Goal: Task Accomplishment & Management: Complete application form

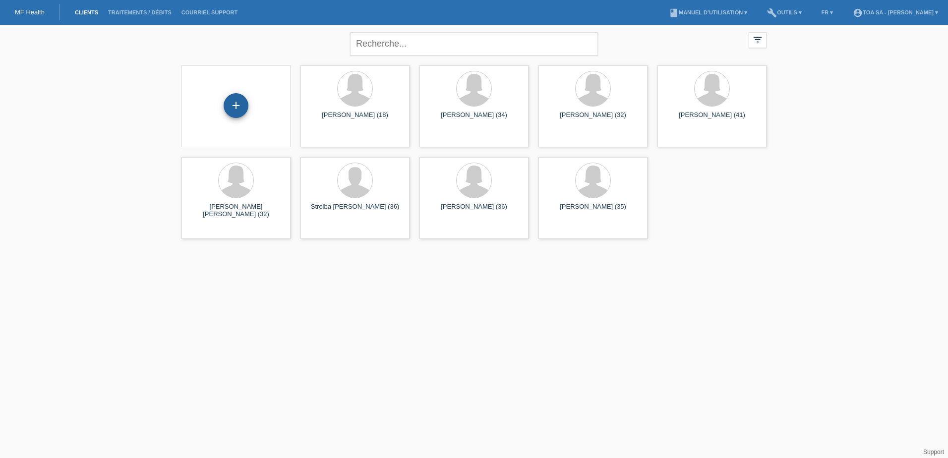
click at [229, 102] on div "+" at bounding box center [236, 105] width 25 height 25
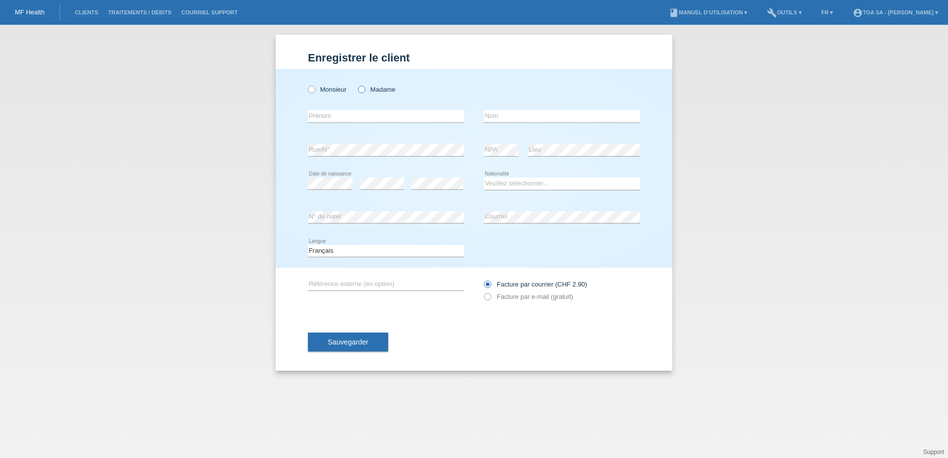
click at [356, 84] on icon at bounding box center [356, 84] width 0 height 0
click at [362, 89] on input "Madame" at bounding box center [361, 89] width 6 height 6
radio input "true"
click at [399, 111] on input "text" at bounding box center [386, 116] width 156 height 12
paste input "Pauline"
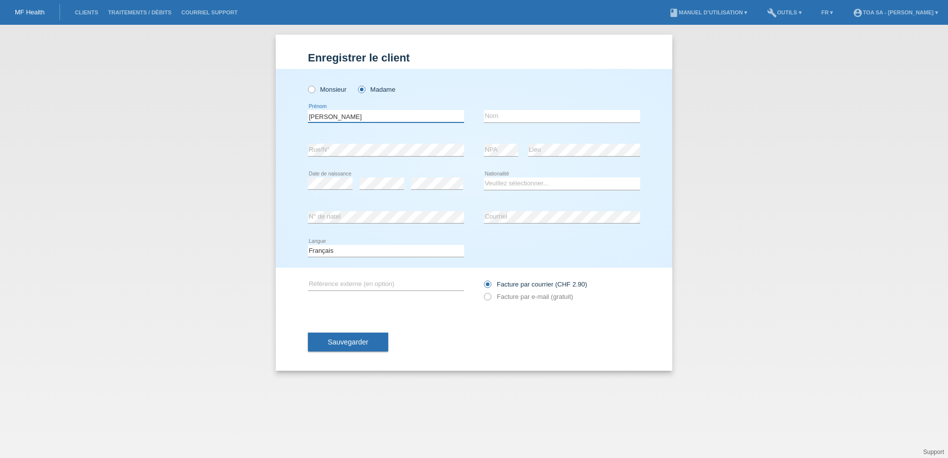
type input "Pauline"
click at [504, 113] on input "text" at bounding box center [562, 116] width 156 height 12
click at [497, 117] on input "Von Vulpen" at bounding box center [562, 116] width 156 height 12
type input "Van Vulpen"
click at [523, 185] on select "Veuillez sélectionner... Suisse Allemagne Autriche Liechtenstein ------------ A…" at bounding box center [562, 183] width 156 height 12
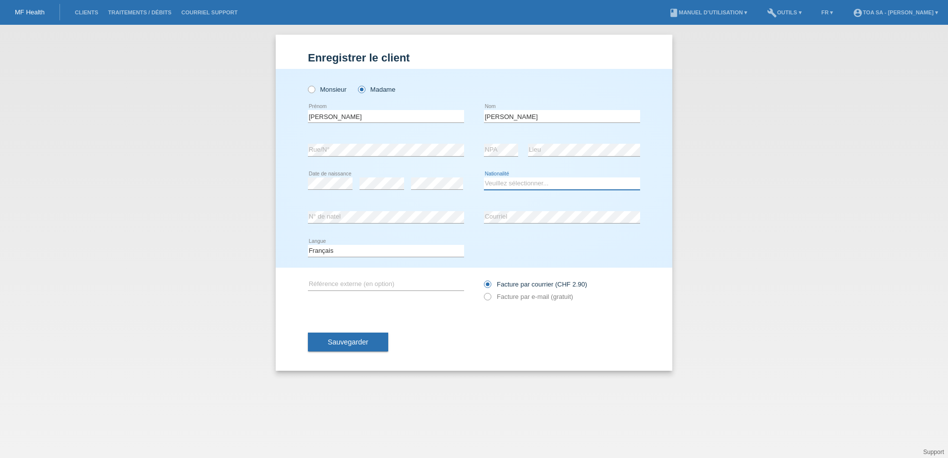
select select "CH"
click at [484, 177] on select "Veuillez sélectionner... Suisse Allemagne Autriche Liechtenstein ------------ A…" at bounding box center [562, 183] width 156 height 12
click at [501, 296] on label "Facture par e-mail (gratuit)" at bounding box center [528, 296] width 89 height 7
click at [490, 296] on input "Facture par e-mail (gratuit)" at bounding box center [487, 299] width 6 height 12
radio input "true"
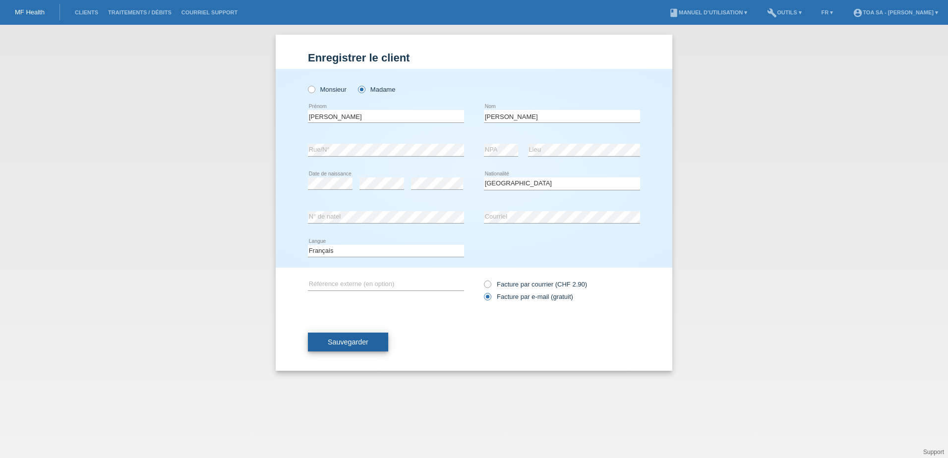
click at [361, 341] on span "Sauvegarder" at bounding box center [348, 342] width 41 height 8
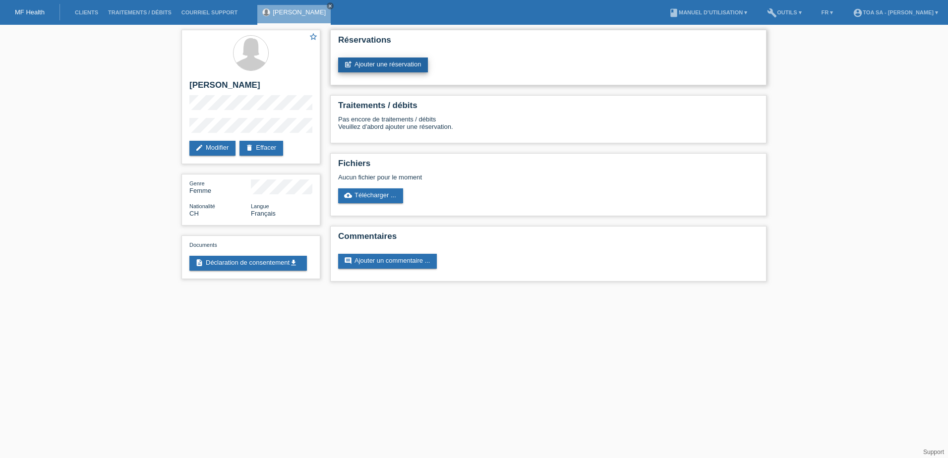
click at [411, 62] on link "post_add Ajouter une réservation" at bounding box center [383, 64] width 90 height 15
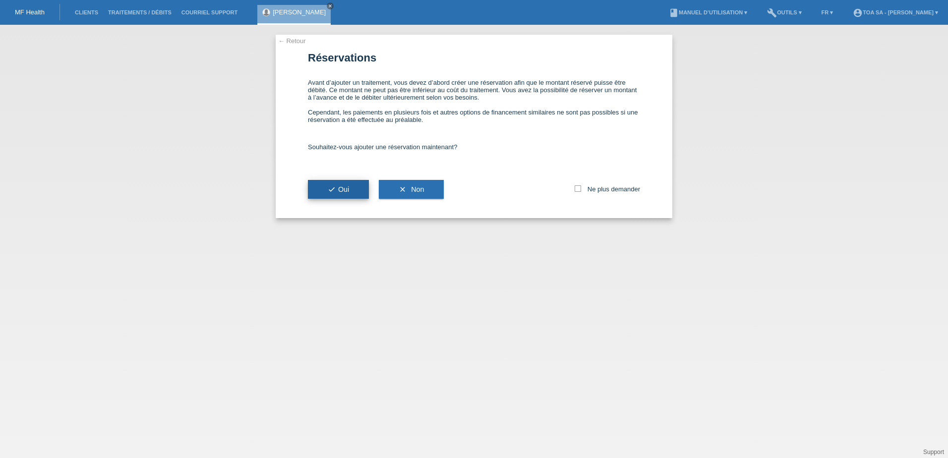
click at [347, 186] on span "check Oui" at bounding box center [338, 189] width 21 height 8
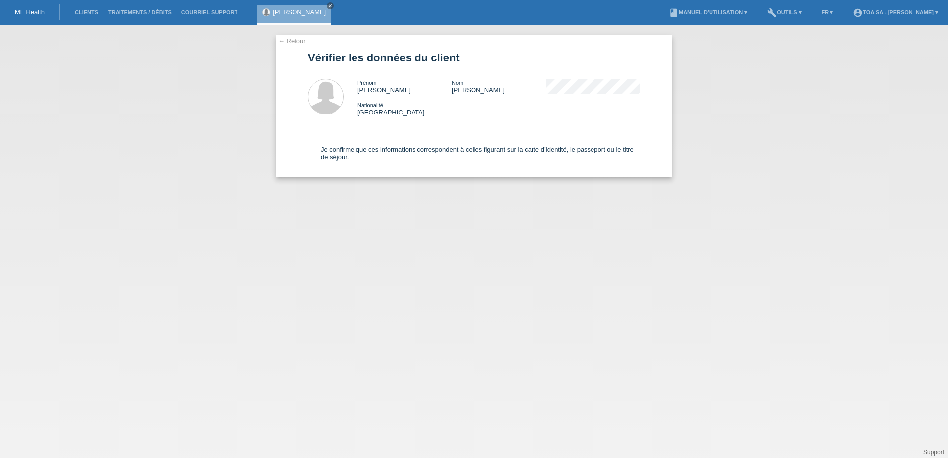
click at [327, 147] on label "Je confirme que ces informations correspondent à celles figurant sur la carte d…" at bounding box center [474, 153] width 332 height 15
click at [314, 147] on input "Je confirme que ces informations correspondent à celles figurant sur la carte d…" at bounding box center [311, 149] width 6 height 6
checkbox input "true"
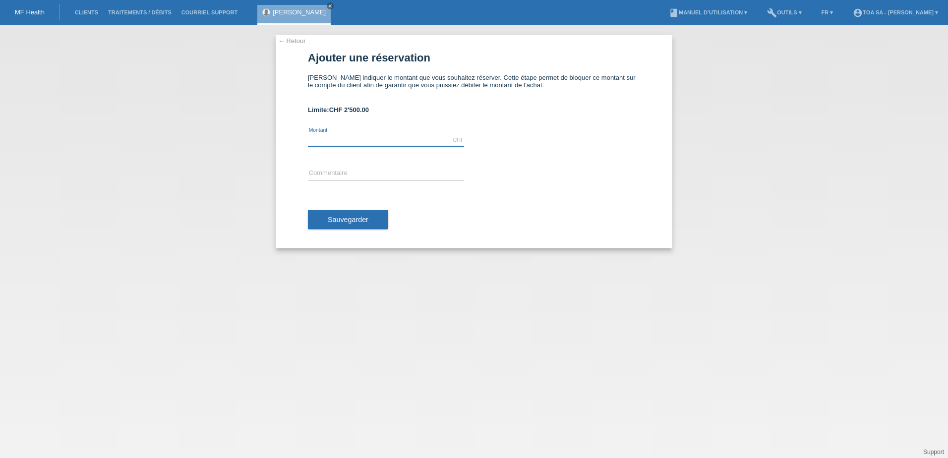
click at [375, 140] on input "text" at bounding box center [386, 140] width 156 height 12
click at [423, 113] on div "Limite: CHF 2'500.00" at bounding box center [474, 109] width 332 height 7
click at [287, 38] on link "← Retour" at bounding box center [292, 40] width 28 height 7
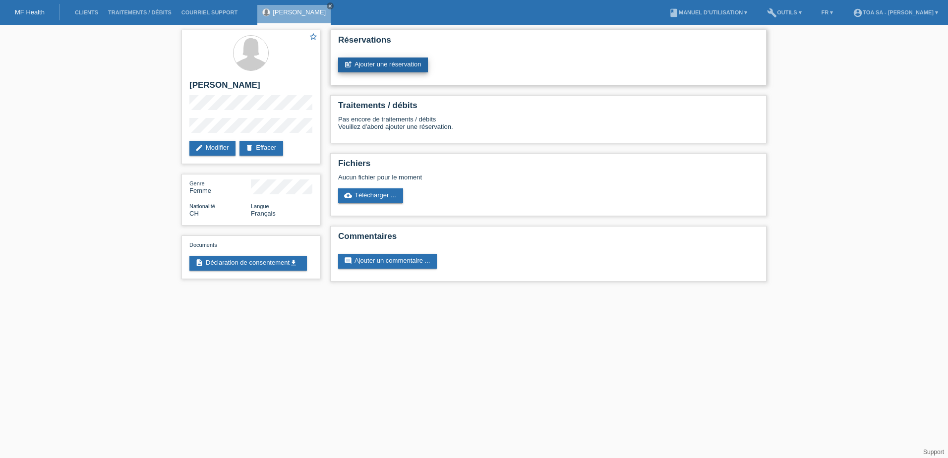
click at [416, 68] on link "post_add Ajouter une réservation" at bounding box center [383, 64] width 90 height 15
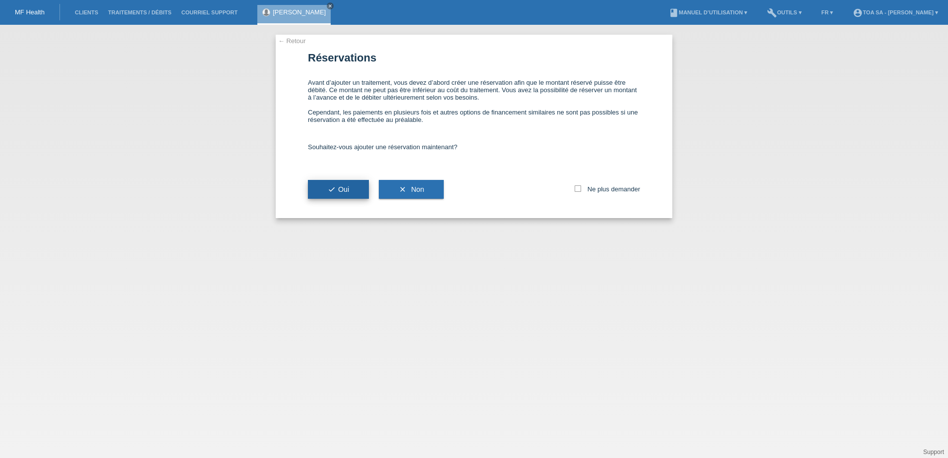
click at [347, 187] on span "check Oui" at bounding box center [338, 189] width 21 height 8
click at [351, 192] on button "check Oui" at bounding box center [338, 189] width 61 height 19
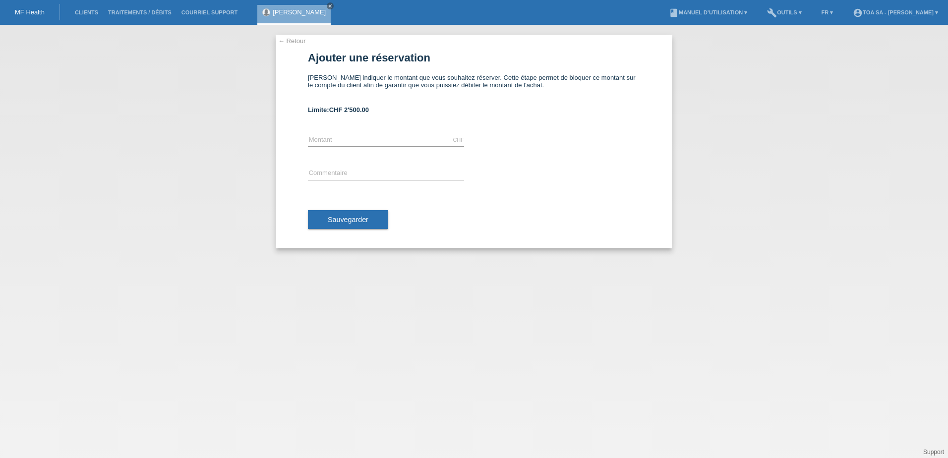
click at [328, 3] on div "[PERSON_NAME] close" at bounding box center [296, 12] width 78 height 25
click at [86, 11] on link "Clients" at bounding box center [86, 12] width 33 height 6
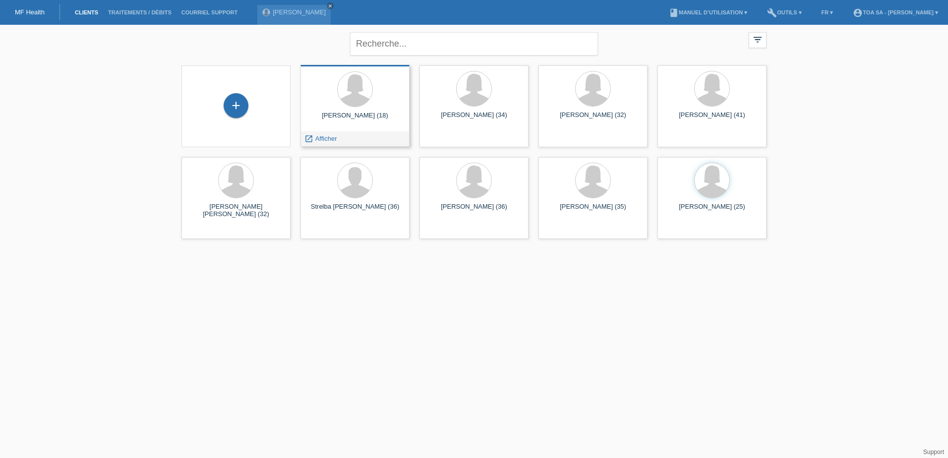
click at [368, 123] on div "Zoé Anaïs Blaser (18)" at bounding box center [354, 120] width 93 height 16
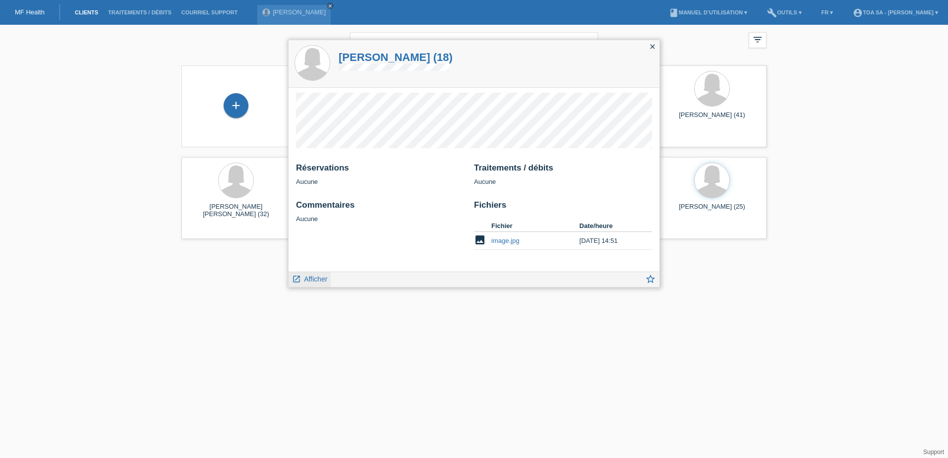
click at [313, 281] on span "Afficher" at bounding box center [315, 279] width 23 height 8
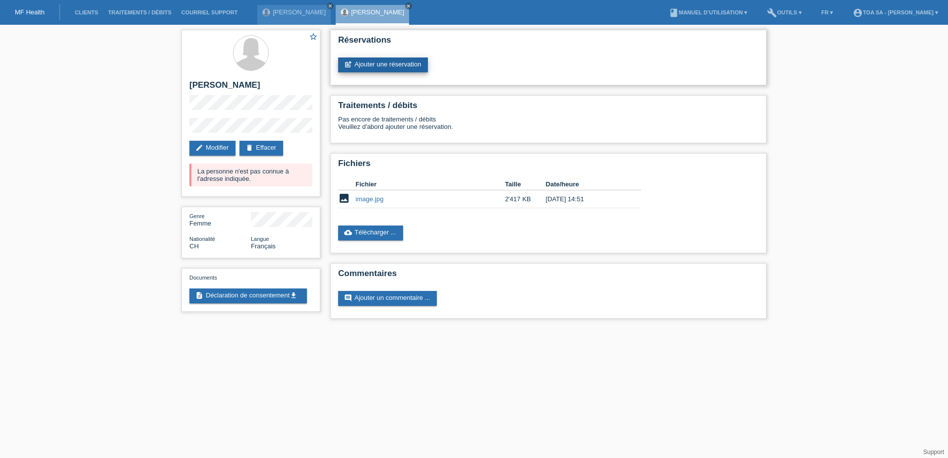
click at [394, 69] on link "post_add Ajouter une réservation" at bounding box center [383, 64] width 90 height 15
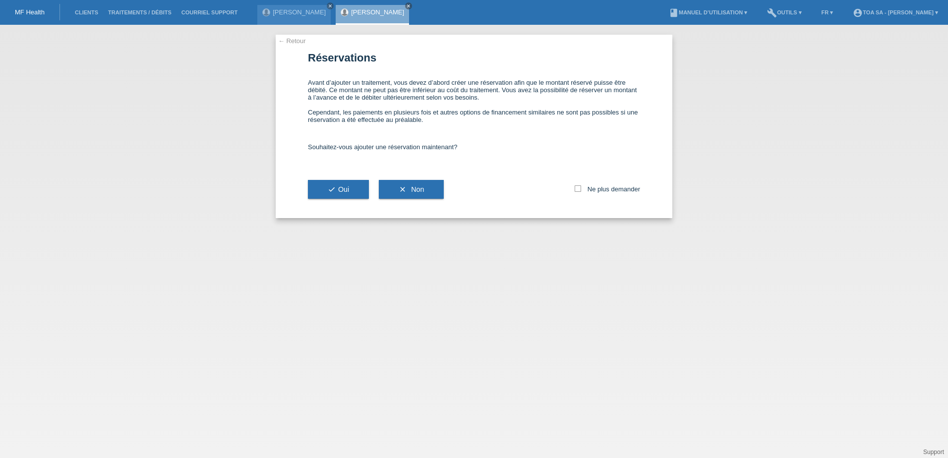
click at [294, 42] on link "← Retour" at bounding box center [292, 40] width 28 height 7
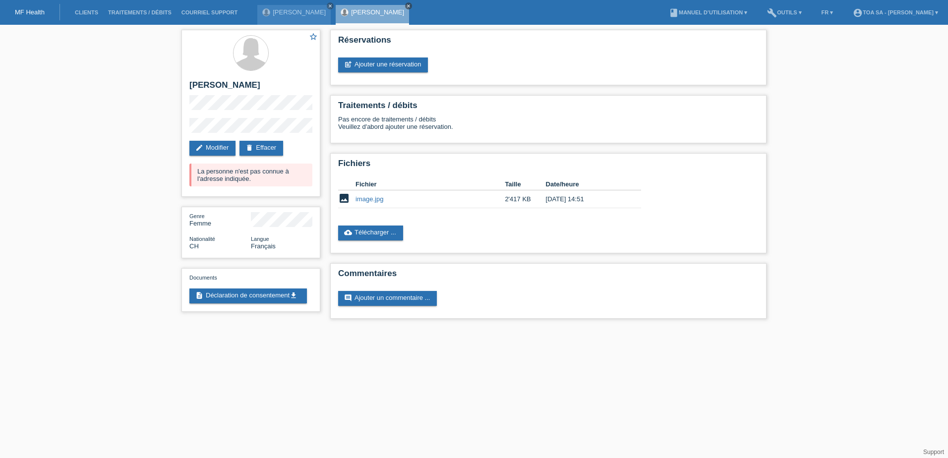
click at [405, 3] on link "close" at bounding box center [408, 5] width 7 height 7
click at [333, 4] on icon "close" at bounding box center [330, 5] width 5 height 5
click at [98, 13] on link "Clients" at bounding box center [86, 12] width 33 height 6
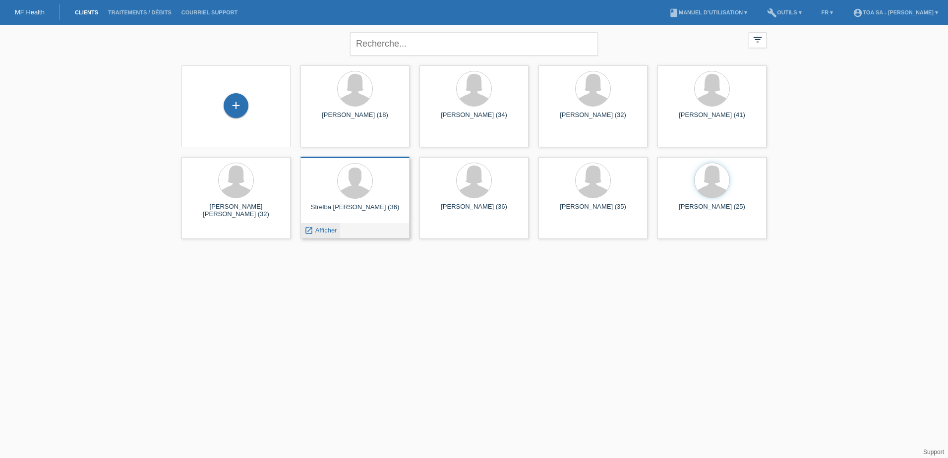
click at [322, 227] on span "Afficher" at bounding box center [326, 229] width 22 height 7
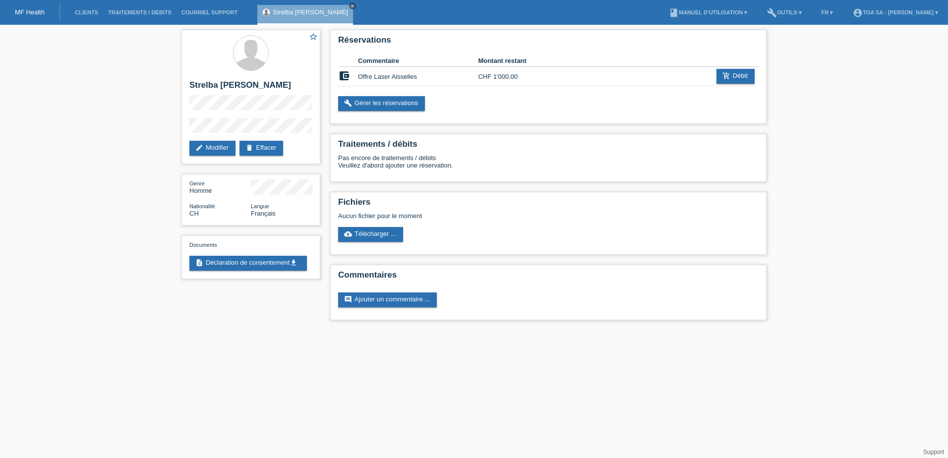
click at [350, 3] on icon "close" at bounding box center [352, 5] width 5 height 5
